Goal: Contribute content: Contribute content

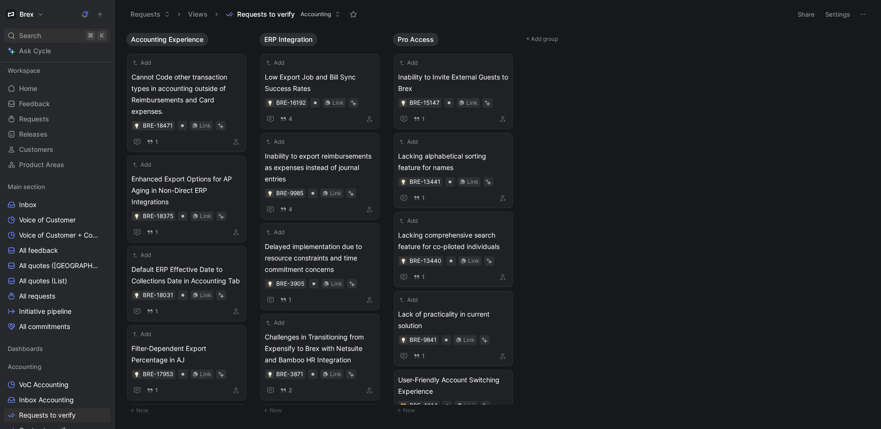
scroll to position [202, 0]
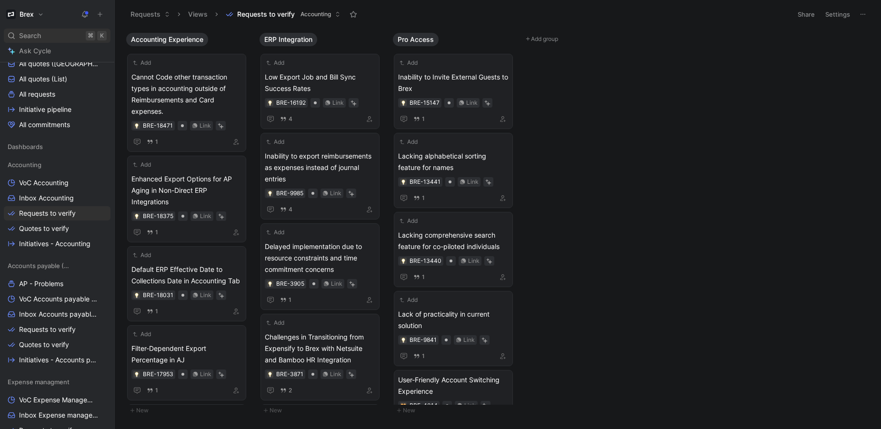
click at [29, 35] on span "Search" at bounding box center [30, 35] width 22 height 11
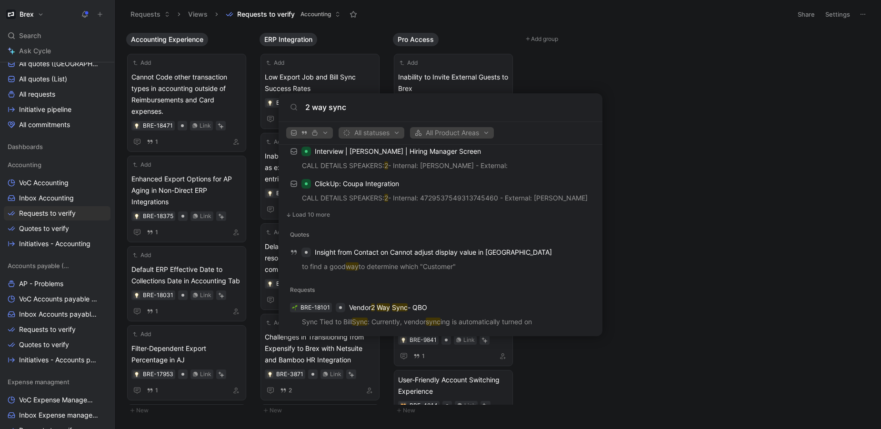
scroll to position [610, 0]
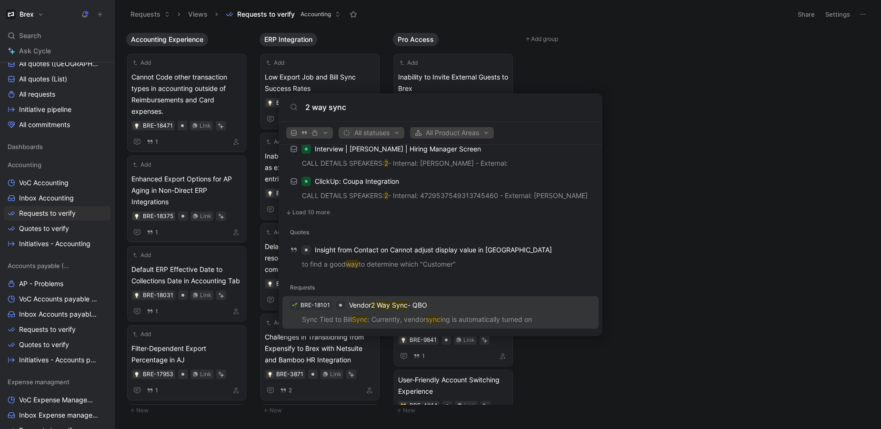
type input "2 way sync"
click at [370, 307] on p "Vendor 2 Way Sync - QBO" at bounding box center [388, 304] width 78 height 11
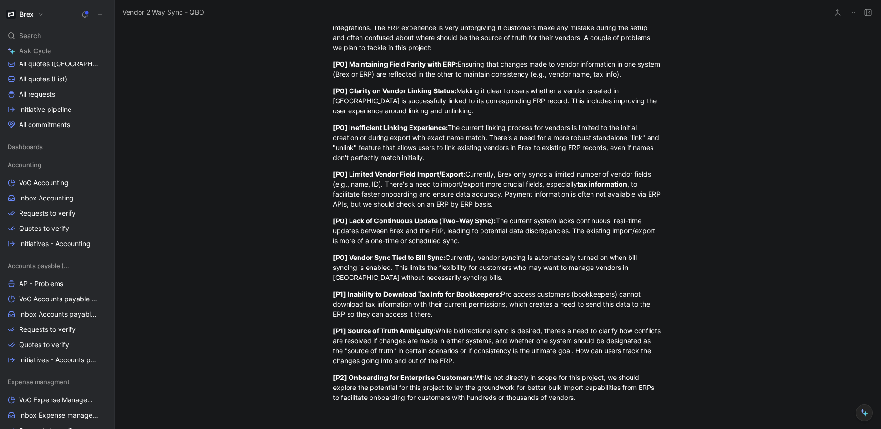
scroll to position [262, 0]
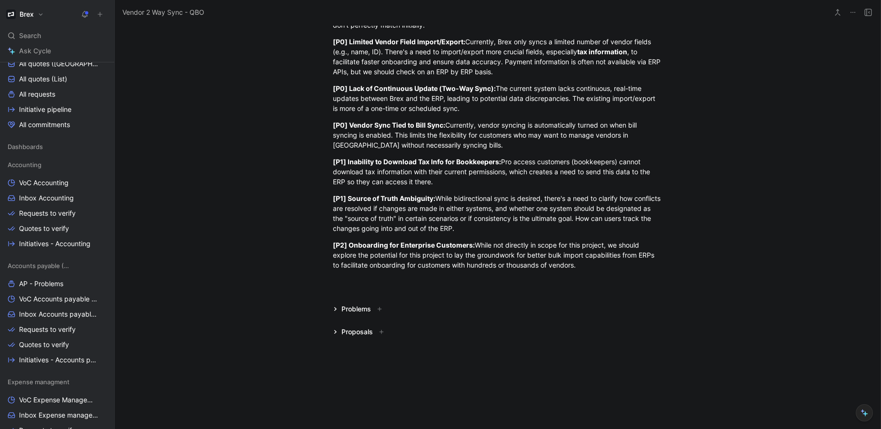
click at [333, 308] on icon at bounding box center [335, 309] width 5 height 5
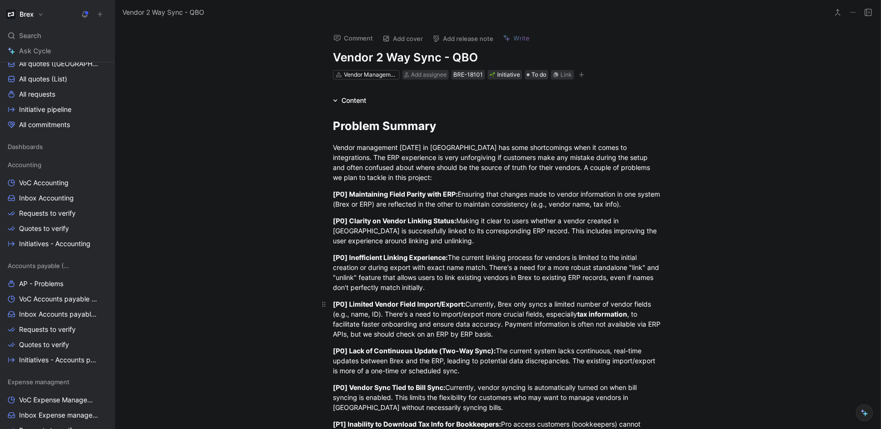
scroll to position [286, 0]
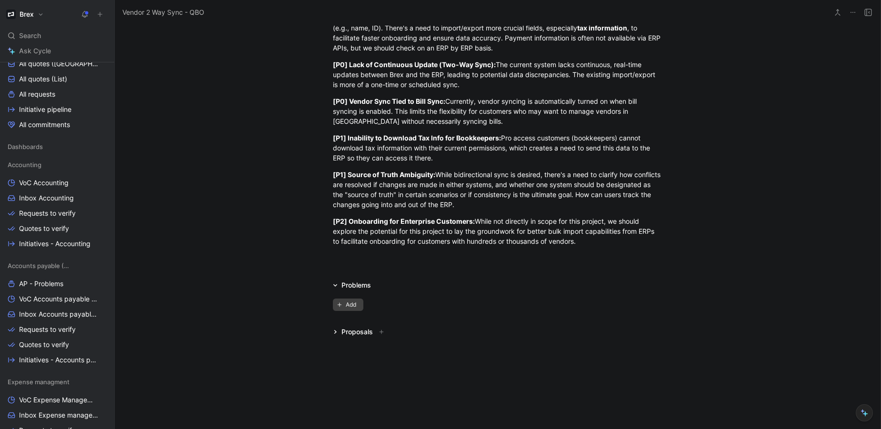
click at [350, 307] on span "Add" at bounding box center [352, 305] width 13 height 10
click at [333, 287] on icon at bounding box center [335, 285] width 5 height 5
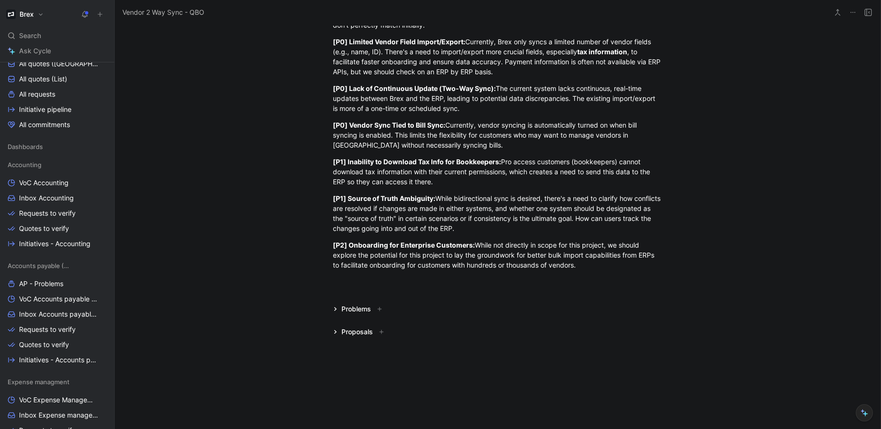
click at [334, 307] on icon at bounding box center [335, 309] width 5 height 5
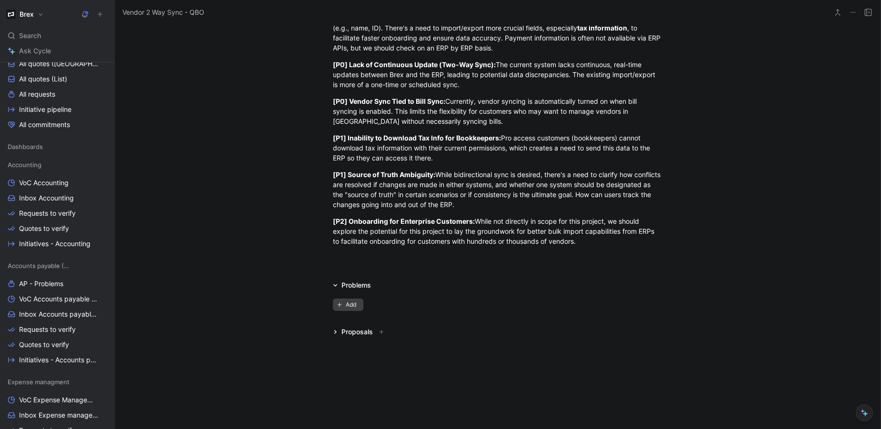
click at [346, 305] on span "Add" at bounding box center [352, 305] width 13 height 10
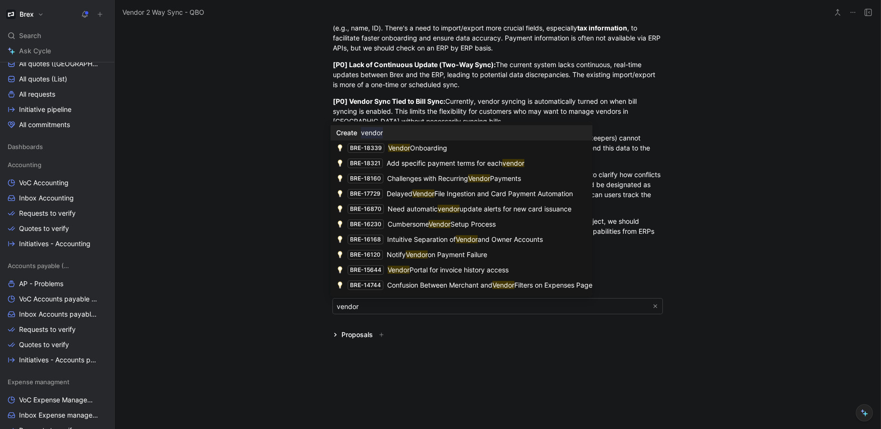
type input "vendor"
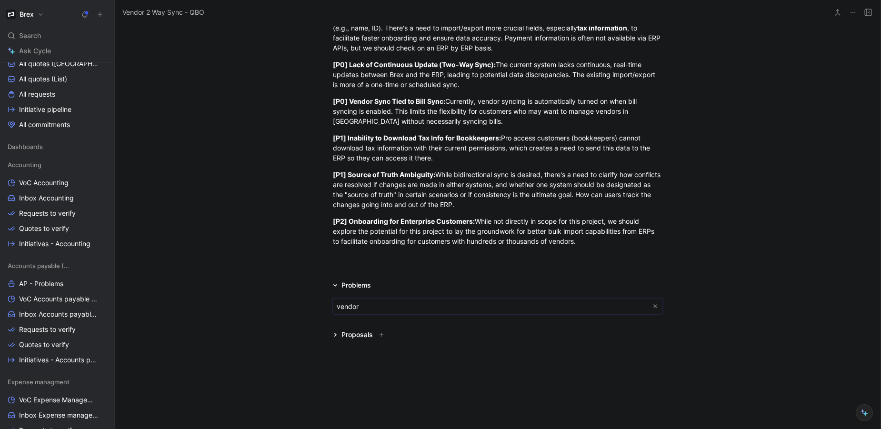
click at [352, 308] on body "Brex Search ⌘ K Ask Cycle Workspace Home G then H Feedback G then F Requests G …" at bounding box center [440, 214] width 881 height 429
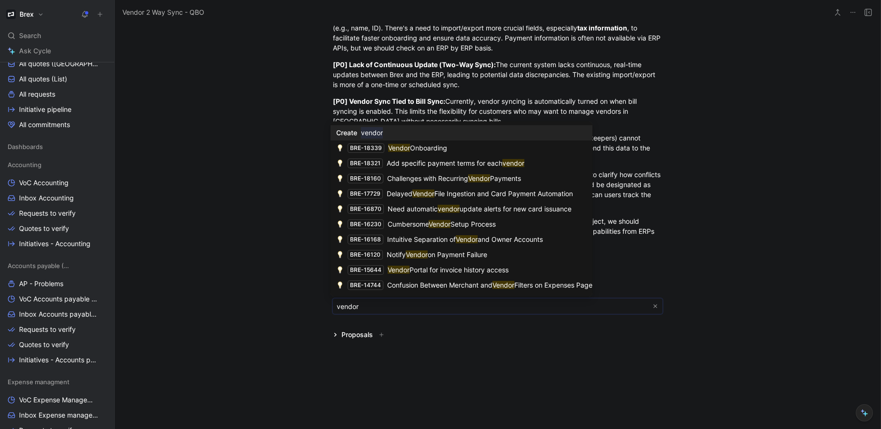
click at [353, 306] on body "Brex Search ⌘ K Ask Cycle Workspace Home G then H Feedback G then F Requests G …" at bounding box center [440, 214] width 881 height 429
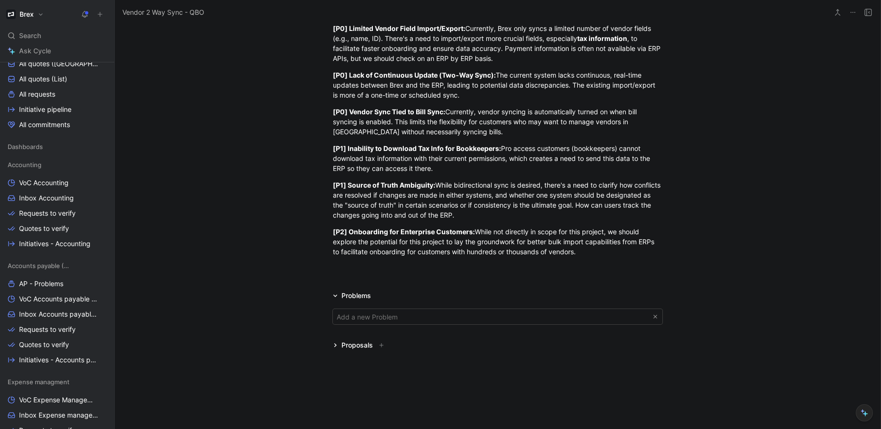
scroll to position [289, 0]
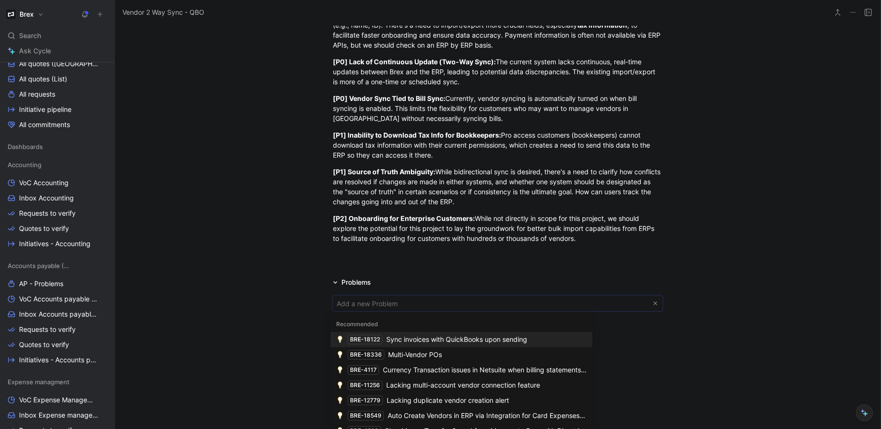
click at [341, 304] on body "Brex Search ⌘ K Ask Cycle Workspace Home G then H Feedback G then F Requests G …" at bounding box center [440, 214] width 881 height 429
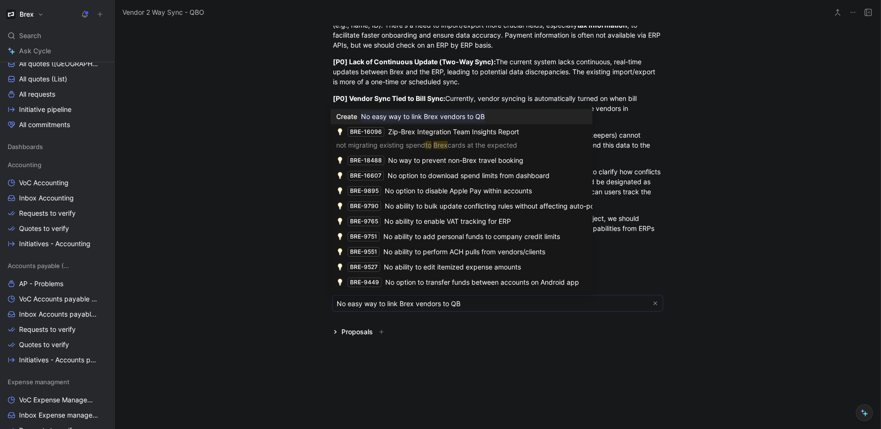
type input "No easy way to link Brex vendors to QBO"
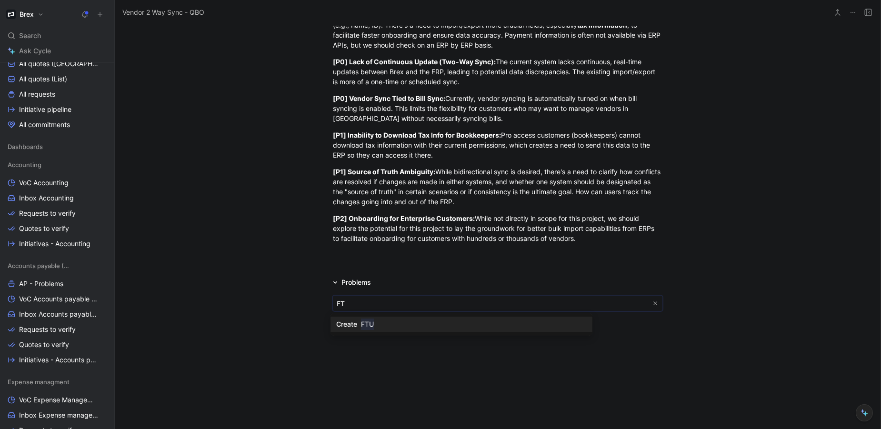
type input "F"
type input "L"
click at [333, 329] on icon at bounding box center [335, 331] width 5 height 5
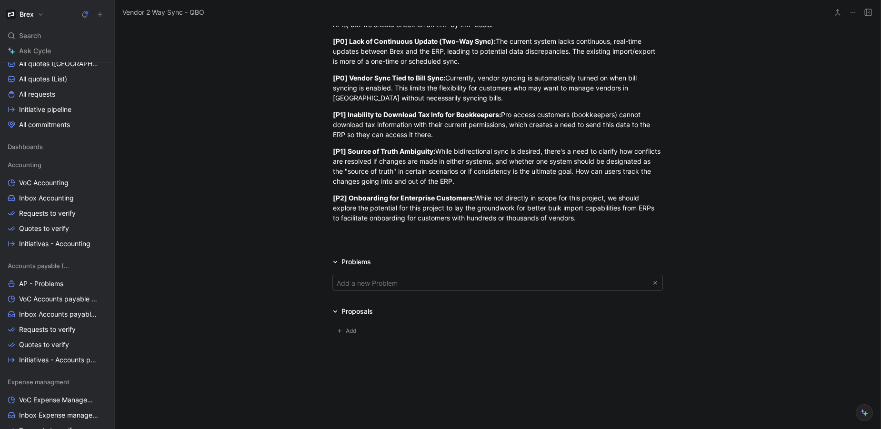
scroll to position [310, 0]
click at [349, 327] on span "Add" at bounding box center [352, 331] width 13 height 10
click at [654, 333] on icon "button" at bounding box center [655, 332] width 4 height 4
click at [361, 286] on body "Brex Search ⌘ K Ask Cycle Workspace Home G then H Feedback G then F Requests G …" at bounding box center [440, 214] width 881 height 429
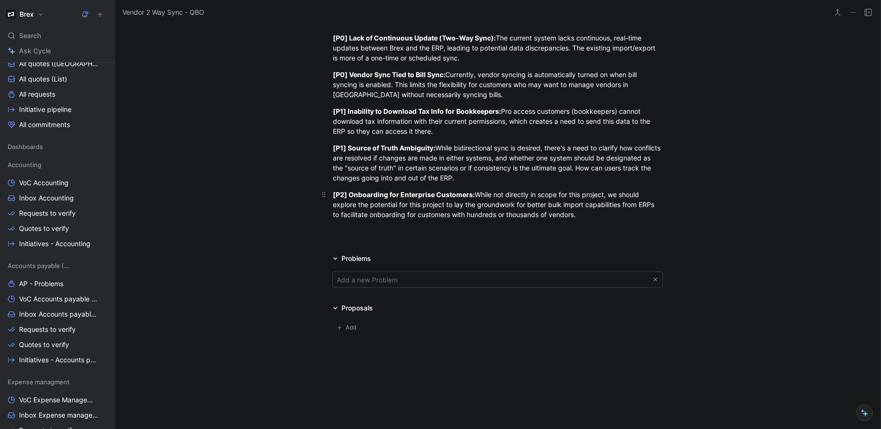
scroll to position [187, 0]
click at [366, 284] on body "Brex Search ⌘ K Ask Cycle Workspace Home G then H Feedback G then F Requests G …" at bounding box center [440, 214] width 881 height 429
click at [408, 280] on body "Brex Search ⌘ K Ask Cycle Workspace Home G then H Feedback G then F Requests G …" at bounding box center [440, 214] width 881 height 429
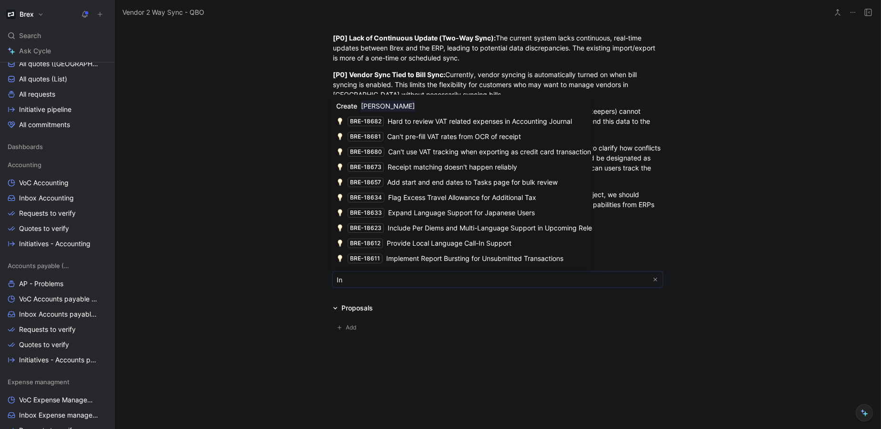
type input "I"
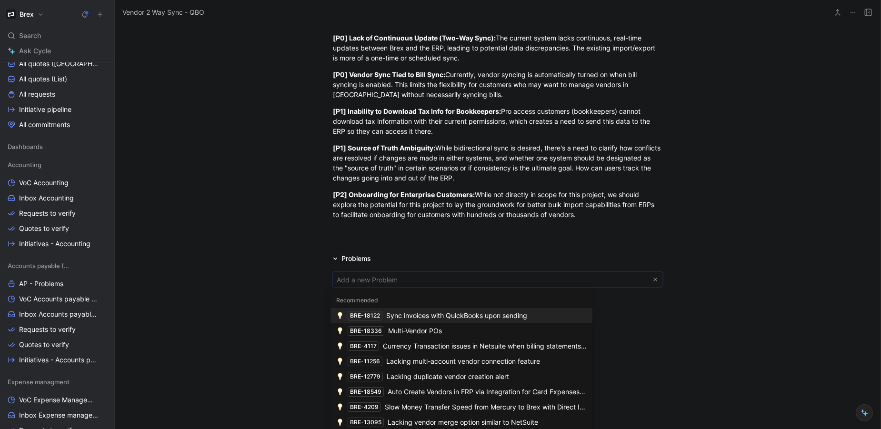
paste input "Initial"
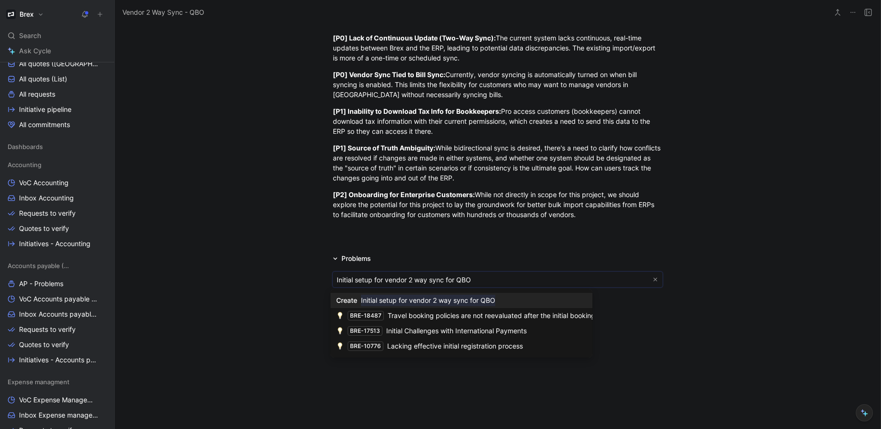
drag, startPoint x: 351, startPoint y: 282, endPoint x: 330, endPoint y: 282, distance: 20.9
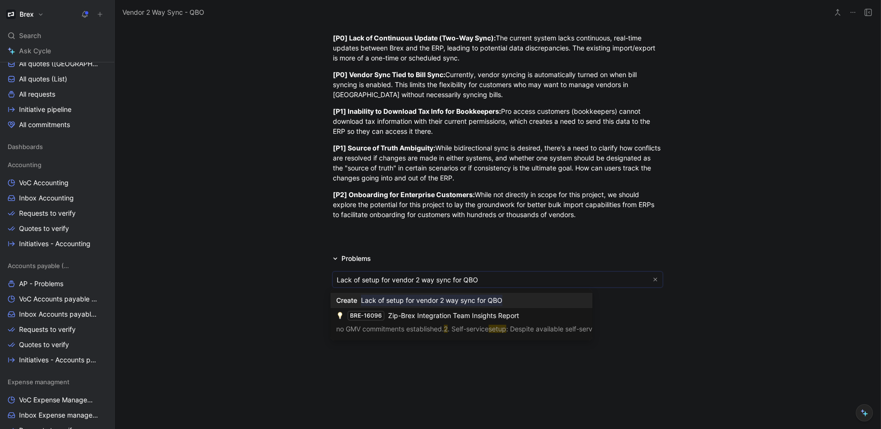
type input "Lack of setup for vendor 2 way sync for QBO"
click at [475, 299] on mark "Lack of setup for vendor 2 way sync for QBO" at bounding box center [431, 300] width 141 height 11
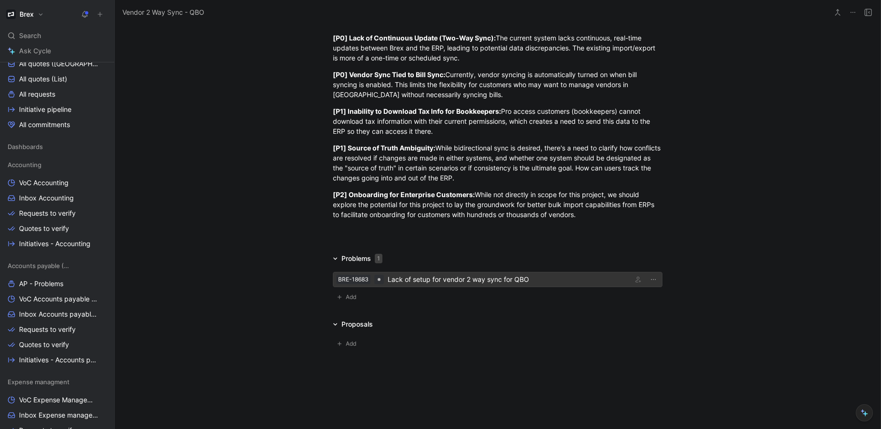
click at [442, 281] on div "Lack of setup for vendor 2 way sync for QBO" at bounding box center [508, 279] width 241 height 11
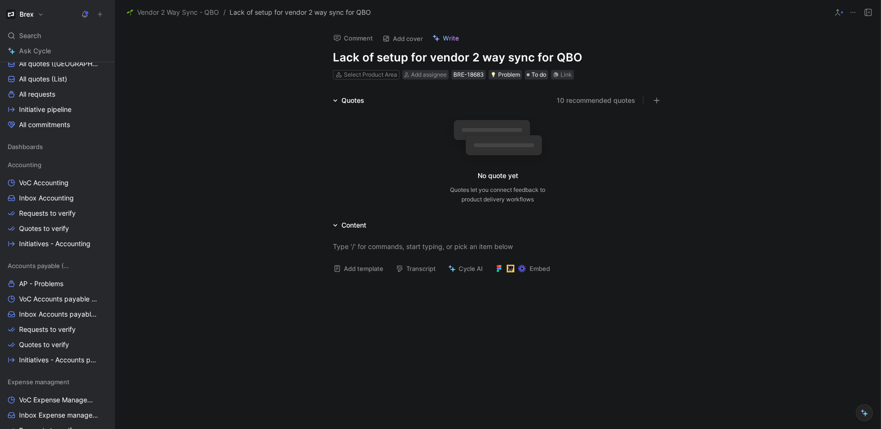
click at [604, 101] on button "10 recommended quotes" at bounding box center [596, 100] width 79 height 11
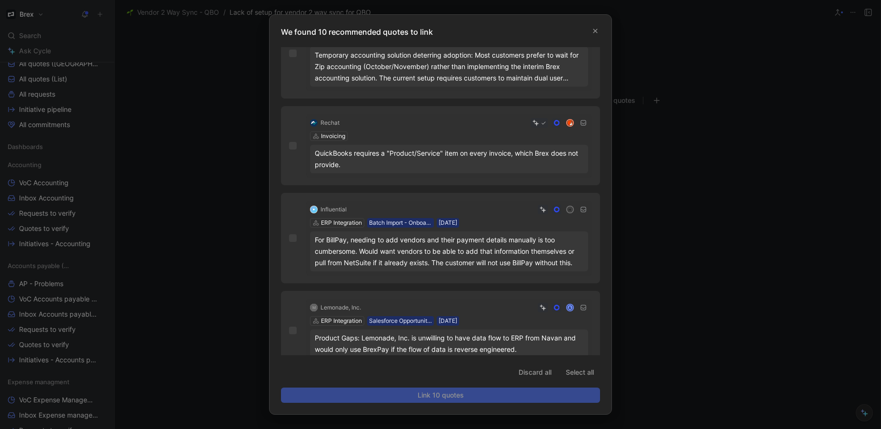
scroll to position [597, 0]
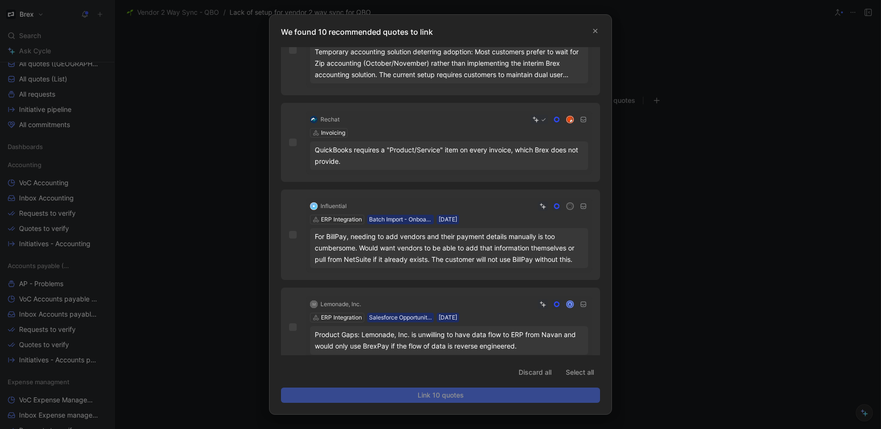
click at [693, 279] on div at bounding box center [440, 214] width 881 height 429
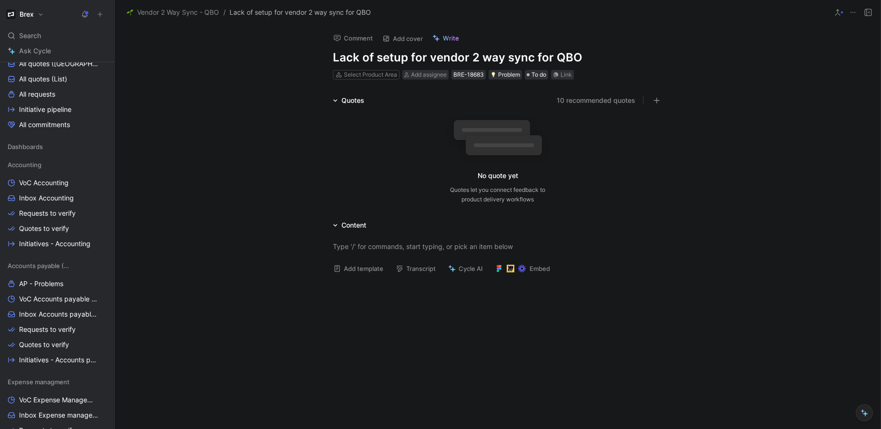
click at [596, 101] on button "10 recommended quotes" at bounding box center [596, 100] width 79 height 11
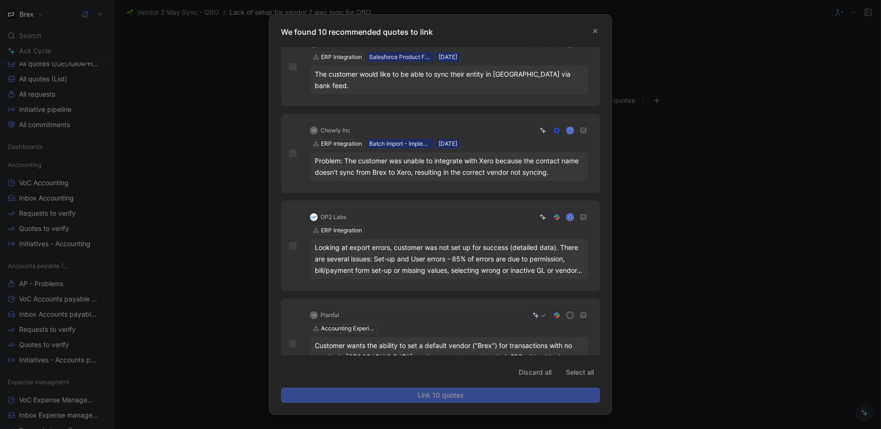
scroll to position [87, 0]
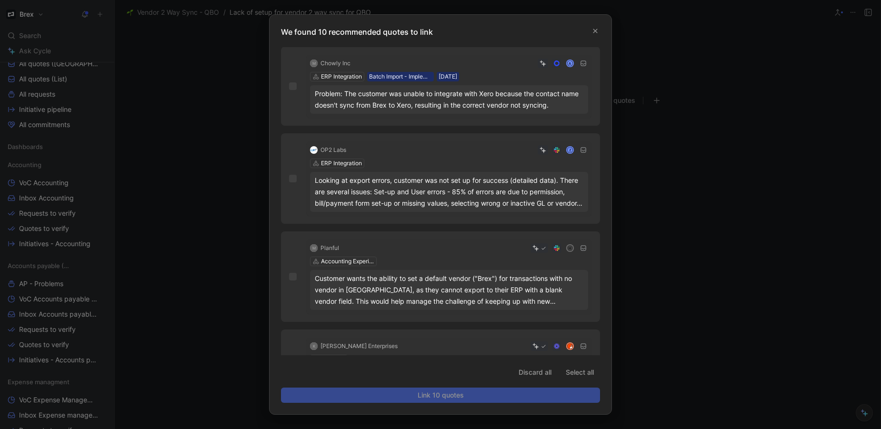
click at [194, 138] on div at bounding box center [440, 214] width 881 height 429
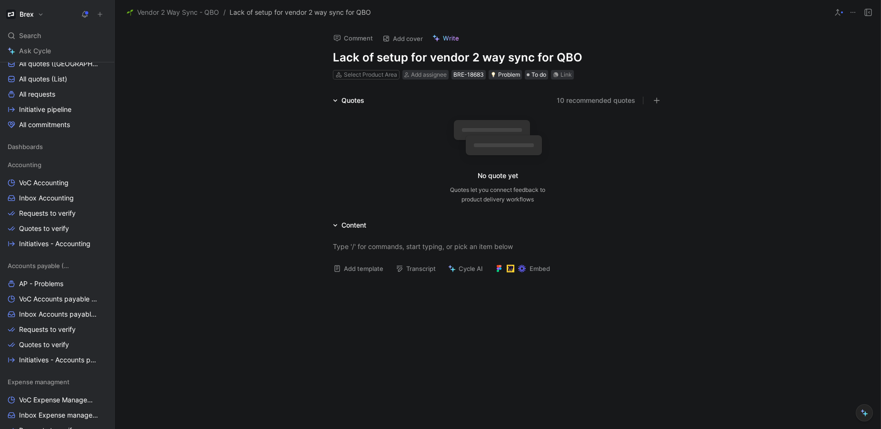
click at [355, 226] on div "Content" at bounding box center [353, 224] width 25 height 11
click at [336, 103] on div "Quotes" at bounding box center [348, 100] width 39 height 11
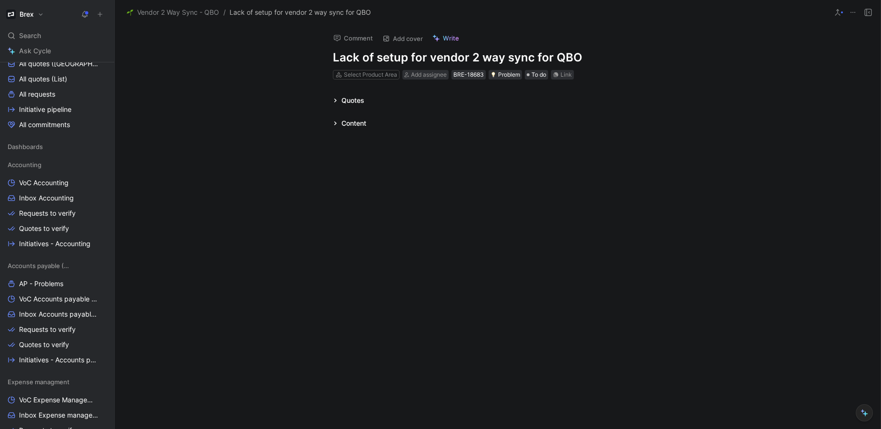
click at [340, 120] on div "Content" at bounding box center [349, 123] width 41 height 11
click at [367, 147] on div at bounding box center [497, 144] width 329 height 10
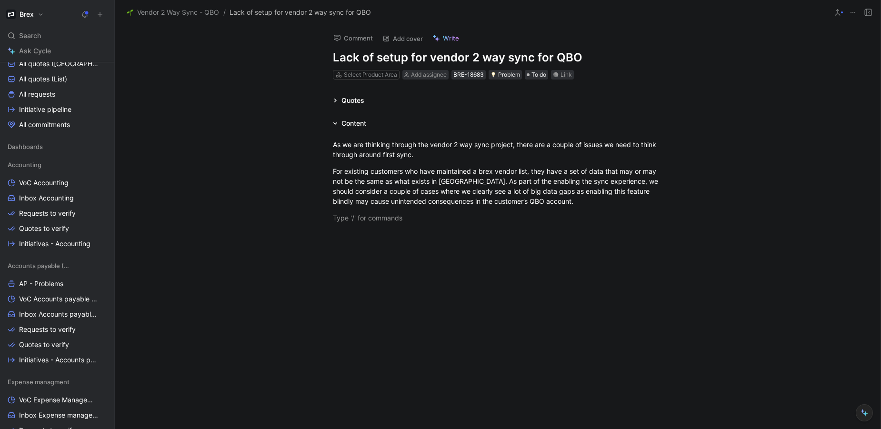
click at [377, 250] on div at bounding box center [498, 297] width 766 height 129
click at [374, 268] on div at bounding box center [498, 297] width 766 height 129
click at [349, 222] on div at bounding box center [497, 218] width 329 height 10
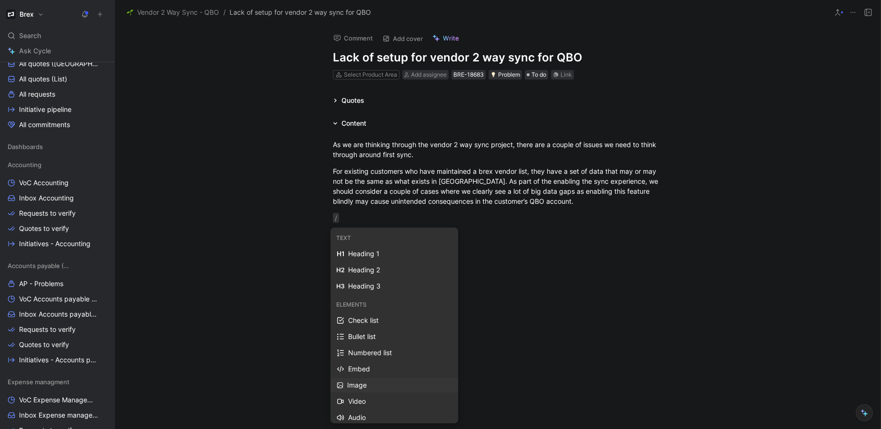
click at [365, 387] on div "Image" at bounding box center [399, 384] width 105 height 11
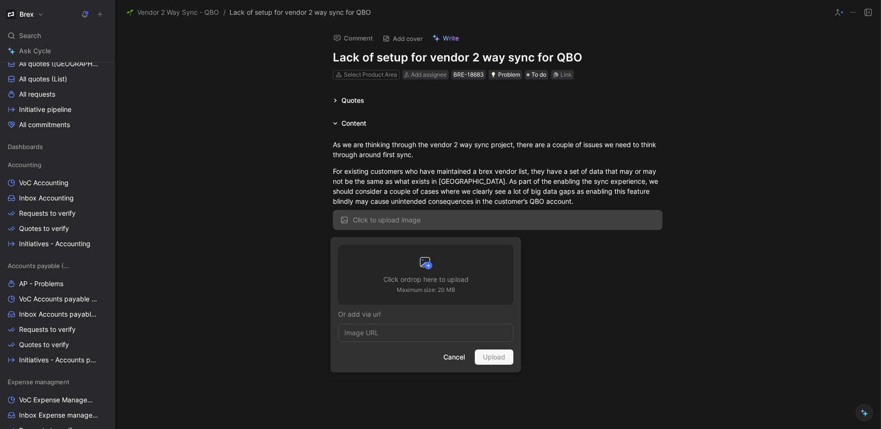
click at [416, 273] on div at bounding box center [425, 264] width 85 height 19
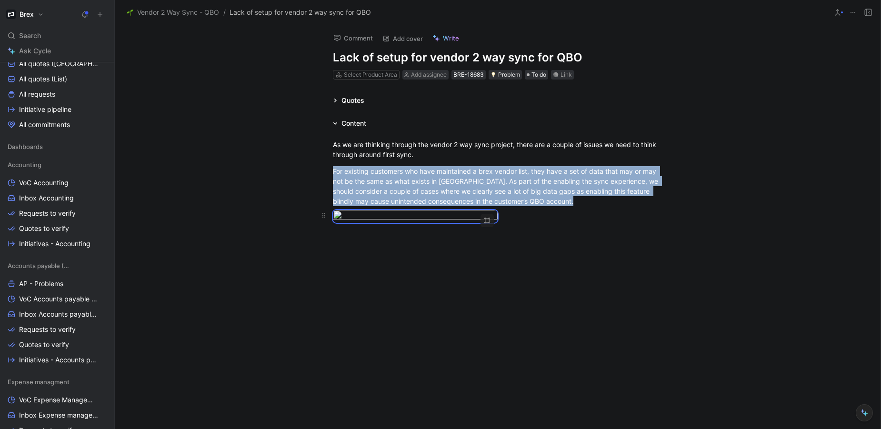
click at [538, 223] on div at bounding box center [497, 216] width 329 height 13
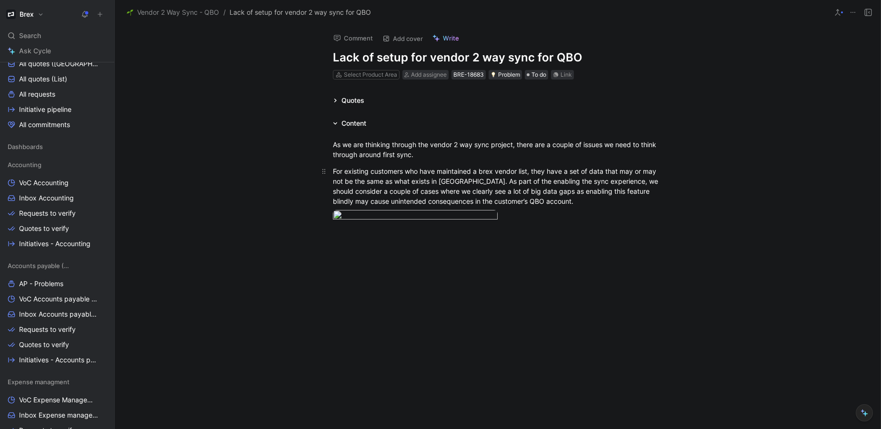
click at [533, 208] on p "For existing customers who have maintained a brex vendor list, they have a set …" at bounding box center [498, 186] width 366 height 46
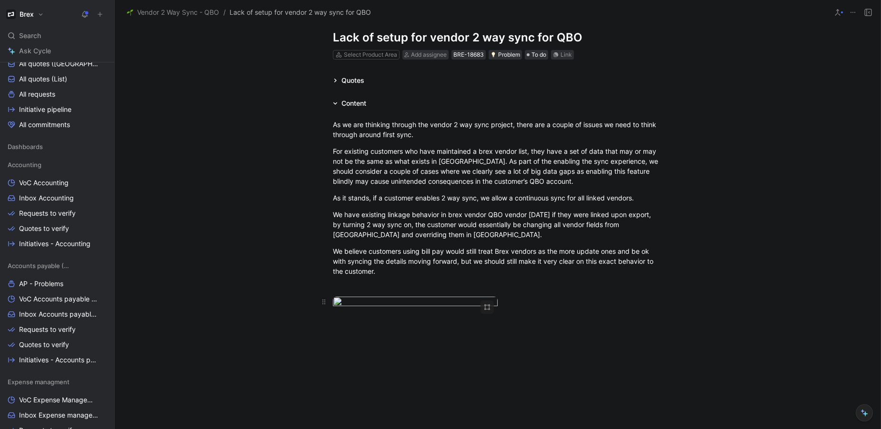
scroll to position [83, 0]
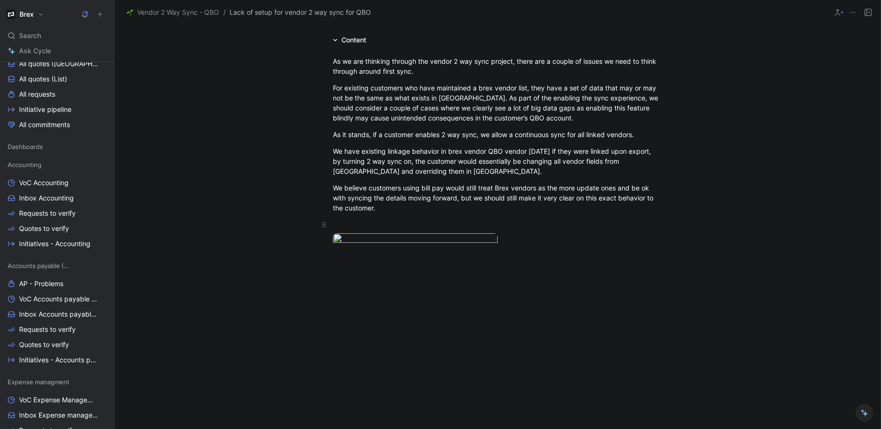
click at [383, 228] on div at bounding box center [497, 224] width 329 height 10
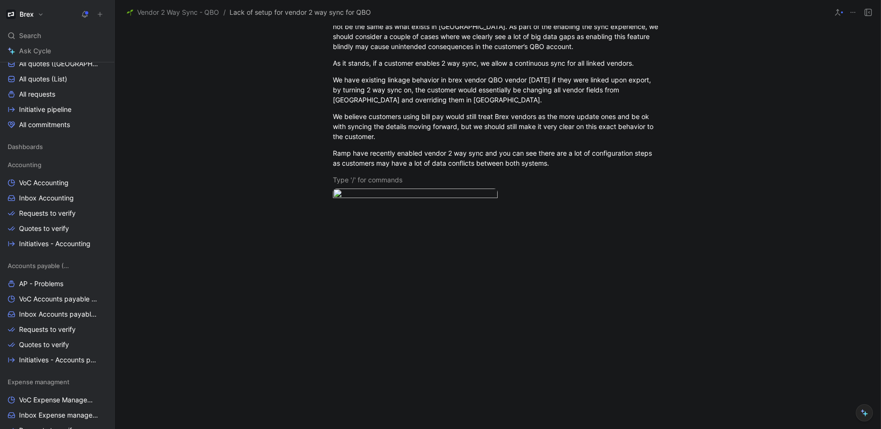
scroll to position [285, 0]
click at [546, 248] on div at bounding box center [498, 273] width 766 height 129
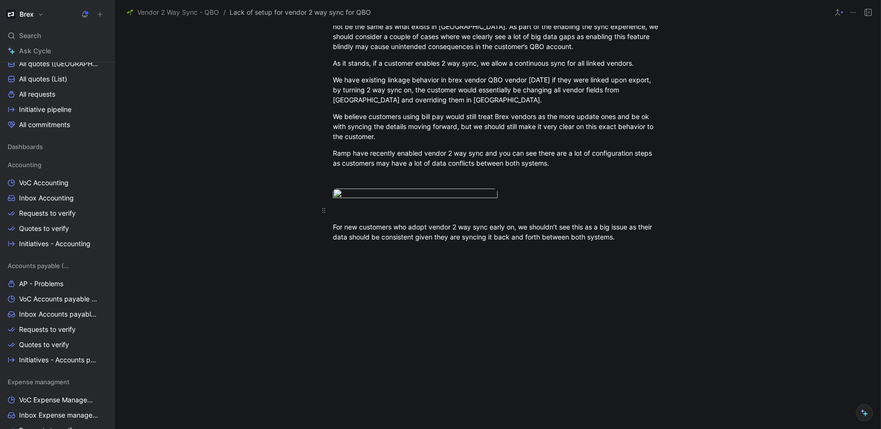
scroll to position [170, 0]
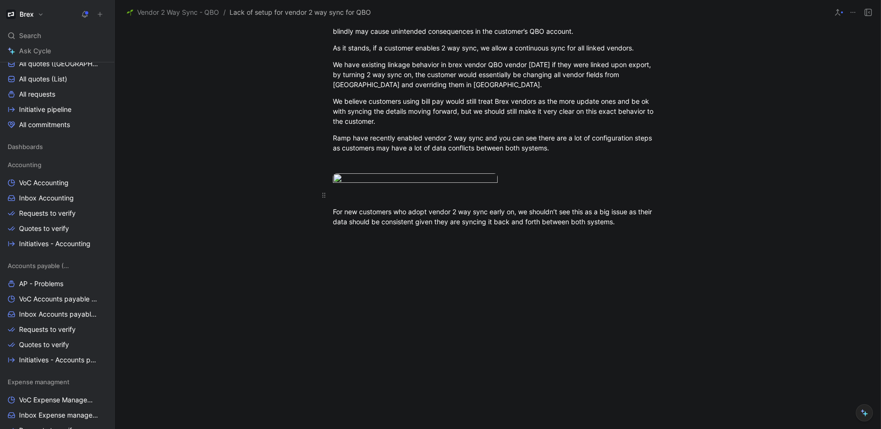
click at [350, 200] on div at bounding box center [497, 195] width 329 height 10
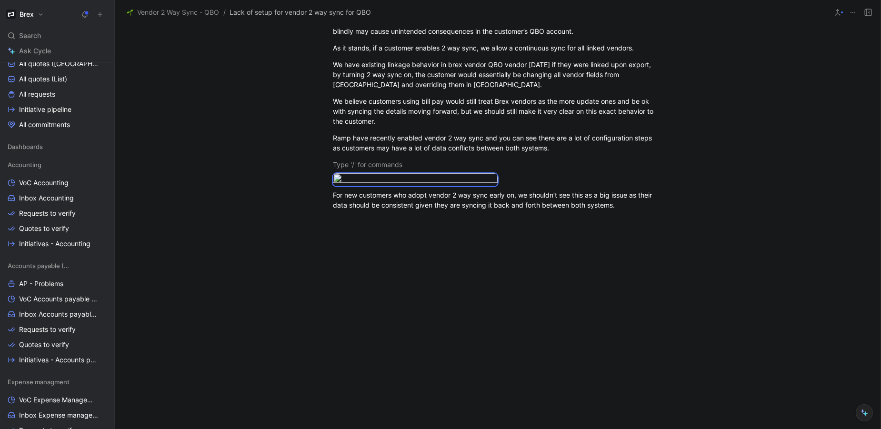
click at [653, 349] on div at bounding box center [498, 284] width 766 height 129
click at [616, 349] on div at bounding box center [498, 284] width 766 height 129
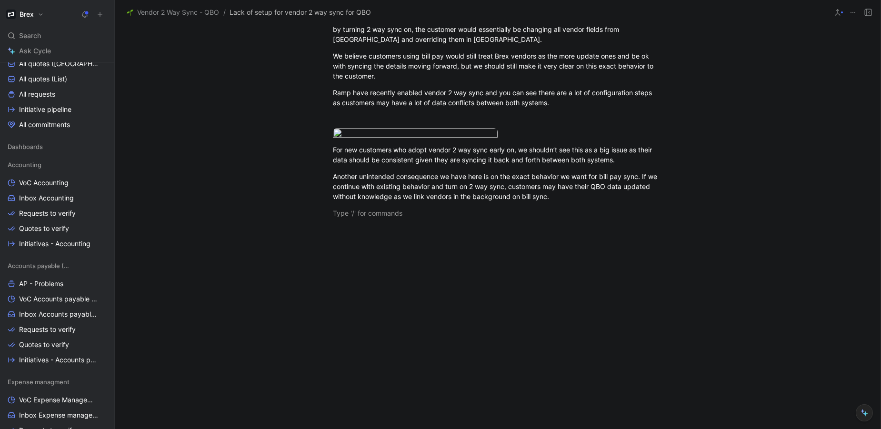
scroll to position [358, 0]
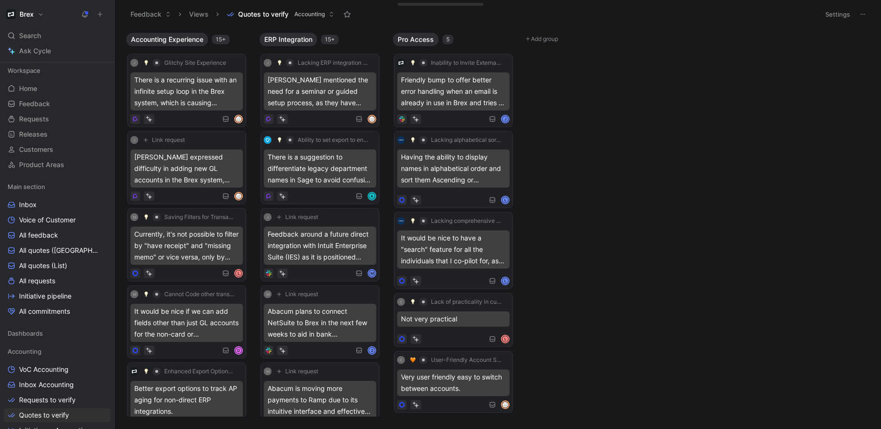
scroll to position [157, 0]
